Goal: Check status

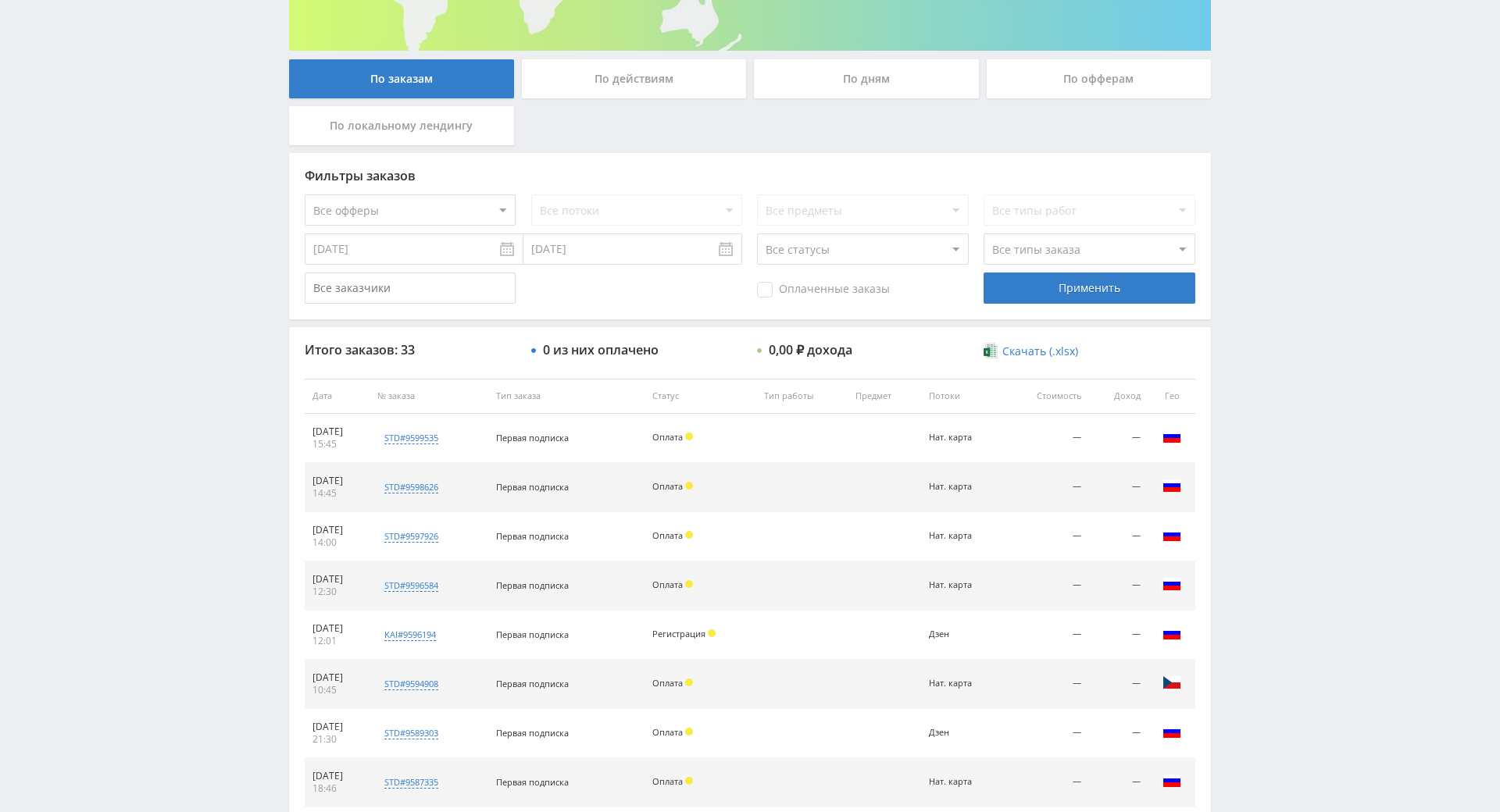
scroll to position [261, 0]
drag, startPoint x: 1272, startPoint y: 464, endPoint x: 1263, endPoint y: 486, distance: 23.8
drag, startPoint x: 1268, startPoint y: 400, endPoint x: 1268, endPoint y: 309, distance: 91.0
click at [1268, 309] on div "Telegram-канал Инструменты База знаний Ваш менеджер: Alex Alex Online @edugram_…" at bounding box center [750, 394] width 1500 height 1311
